Goal: Task Accomplishment & Management: Use online tool/utility

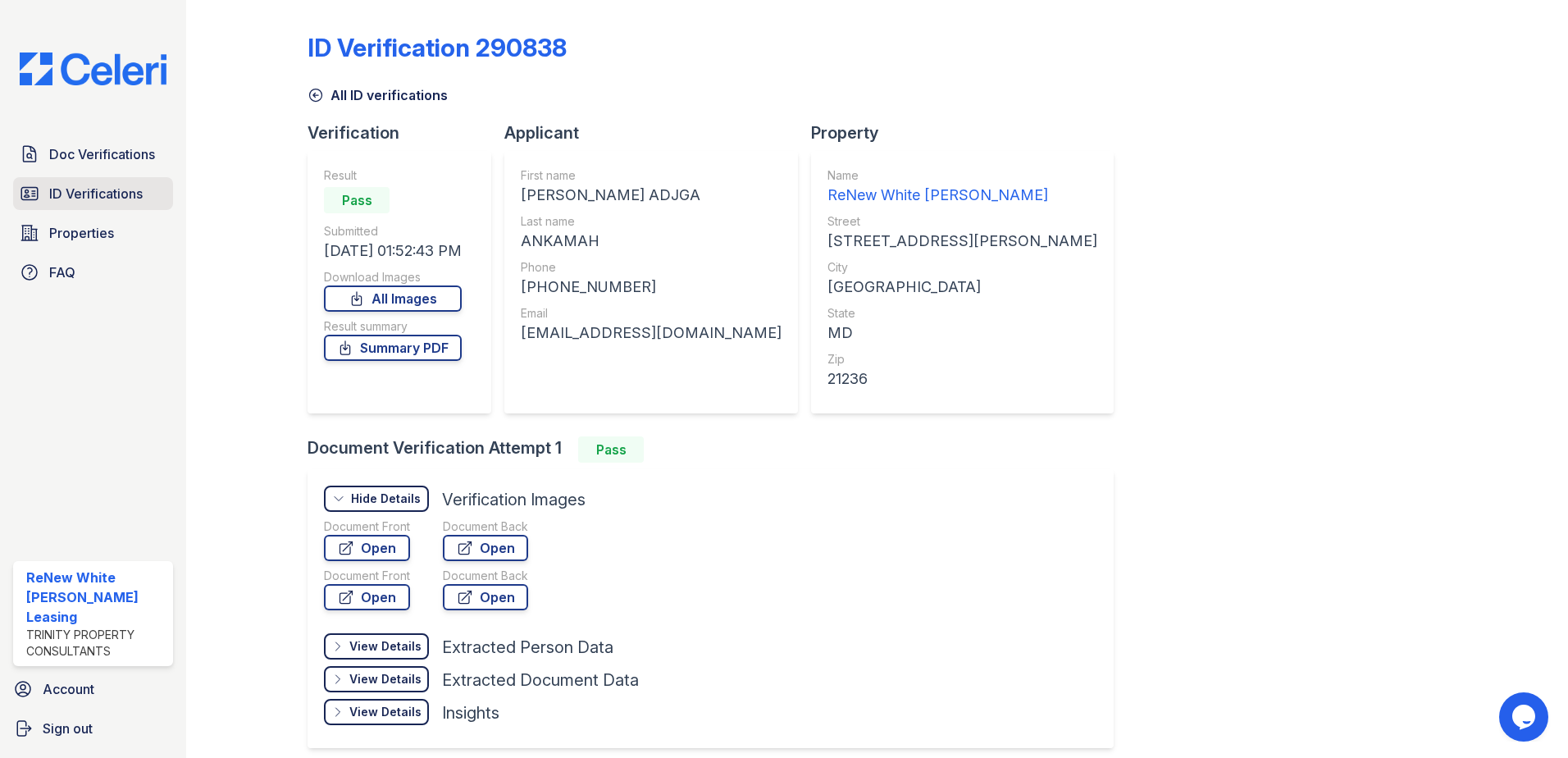
click at [71, 200] on span "ID Verifications" at bounding box center [96, 193] width 93 height 20
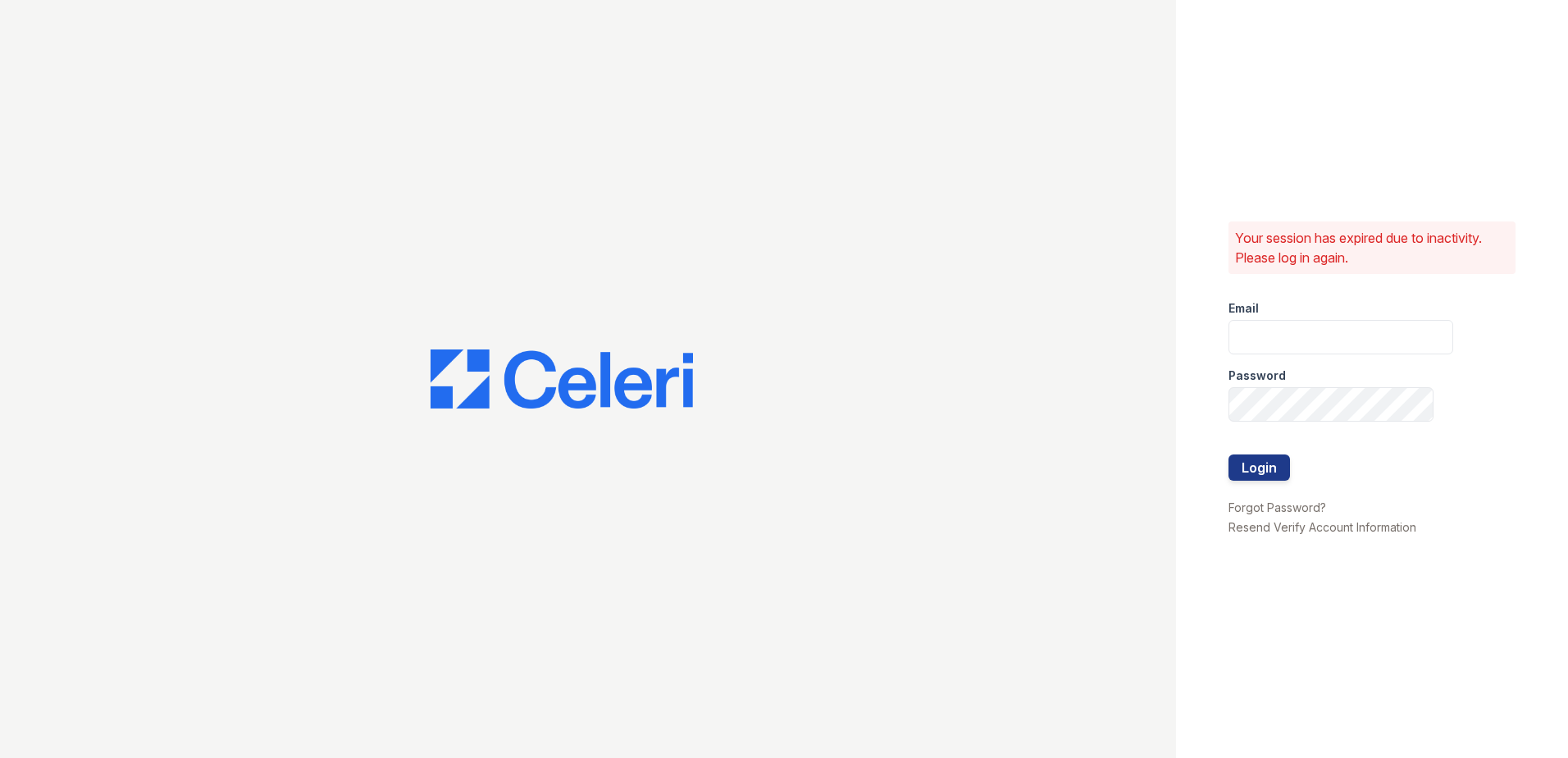
click at [72, 200] on div at bounding box center [588, 379] width 1176 height 758
type input "renewwhitemarsh@trinity-pm.com"
click at [1268, 462] on button "Login" at bounding box center [1259, 467] width 61 height 26
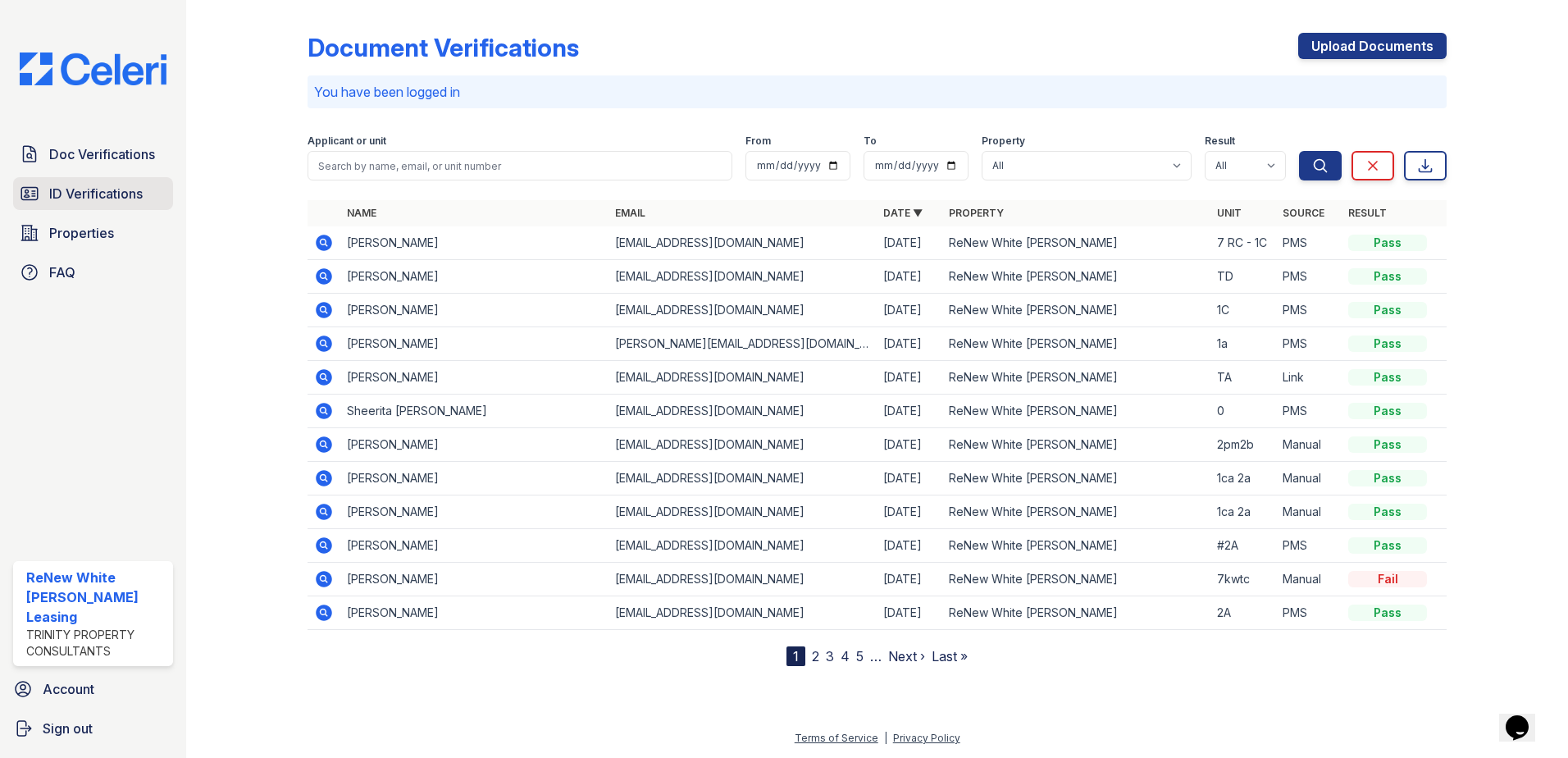
click at [77, 182] on link "ID Verifications" at bounding box center [92, 193] width 160 height 33
